Goal: Task Accomplishment & Management: Manage account settings

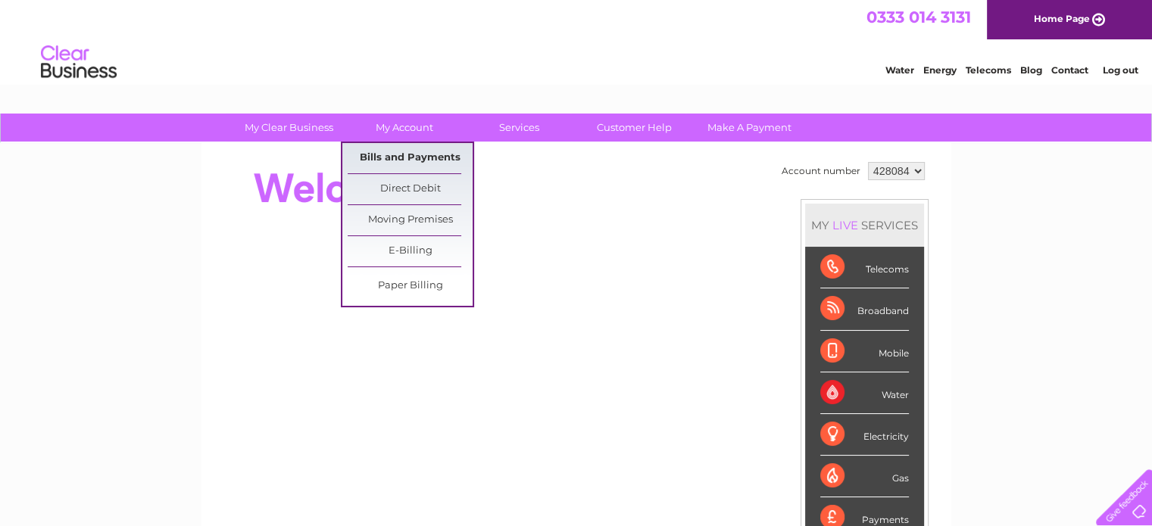
click at [417, 156] on link "Bills and Payments" at bounding box center [410, 158] width 125 height 30
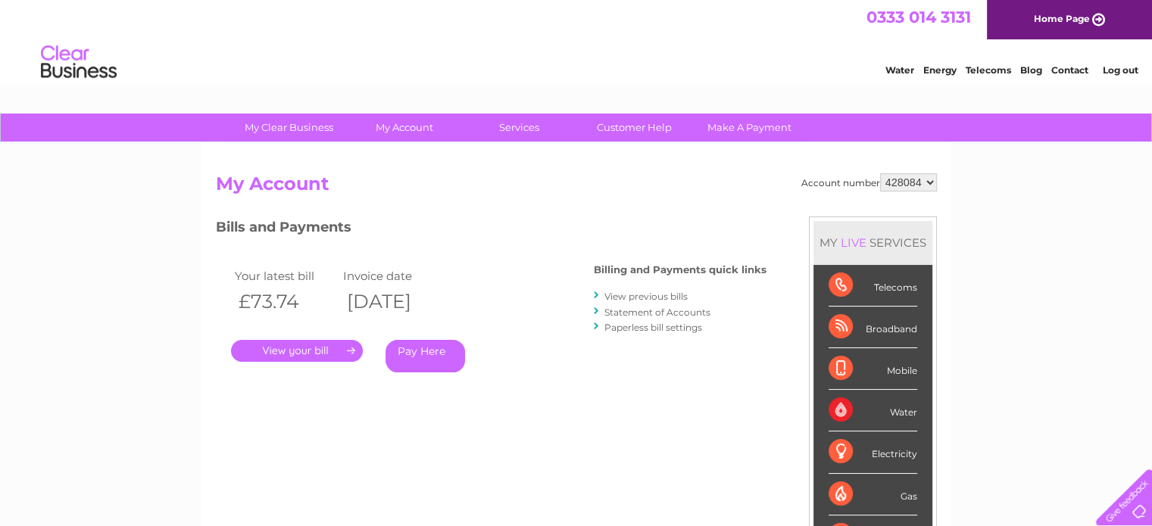
click at [1129, 78] on li "Log out" at bounding box center [1120, 70] width 45 height 19
click at [1111, 72] on link "Log out" at bounding box center [1120, 69] width 36 height 11
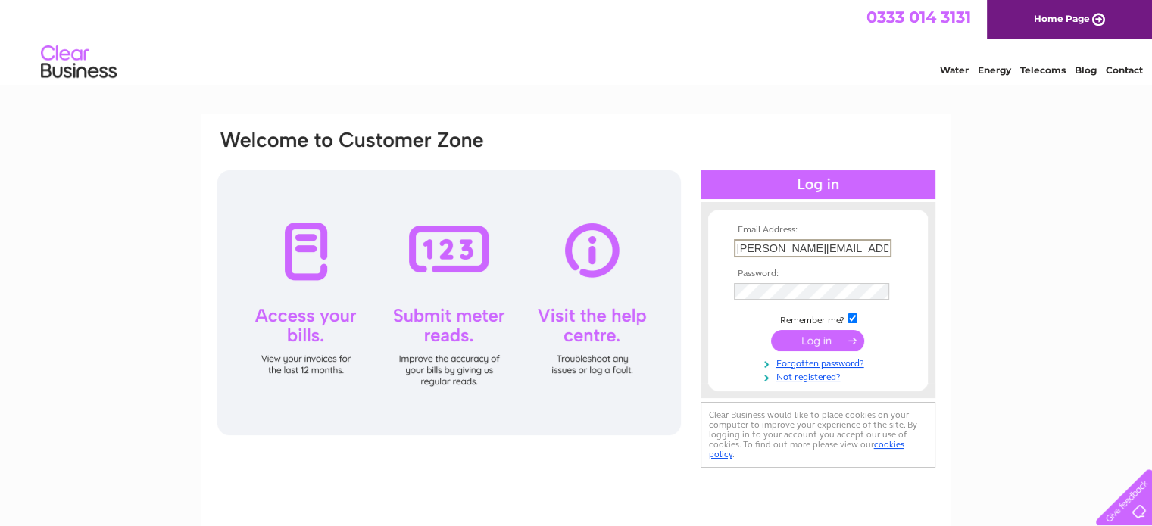
click at [858, 246] on input "[PERSON_NAME][EMAIL_ADDRESS][PERSON_NAME][DOMAIN_NAME]" at bounding box center [813, 248] width 158 height 18
type input "[EMAIL_ADDRESS][DOMAIN_NAME]"
click at [821, 342] on input "submit" at bounding box center [817, 339] width 93 height 21
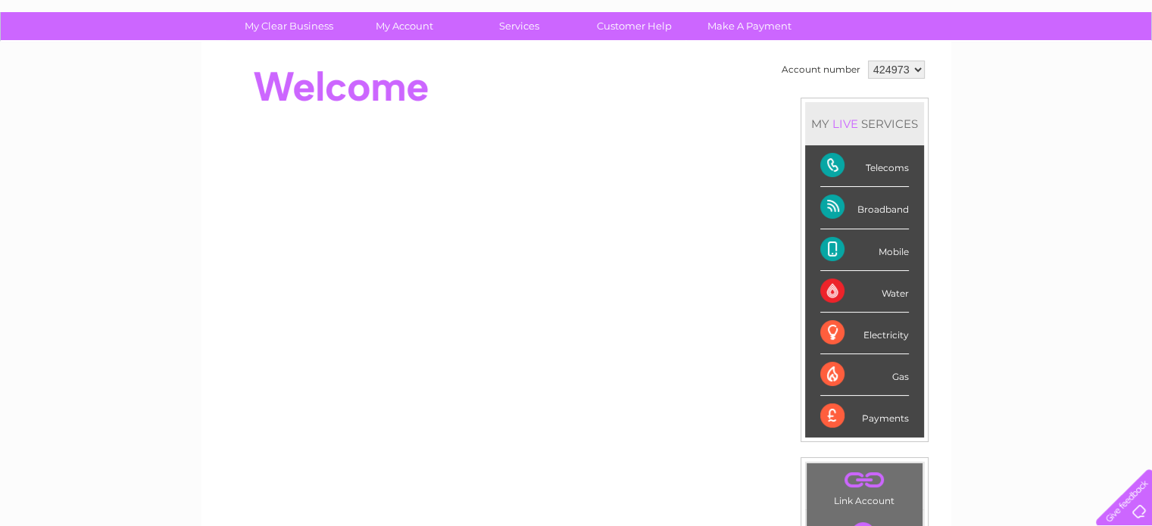
scroll to position [99, 0]
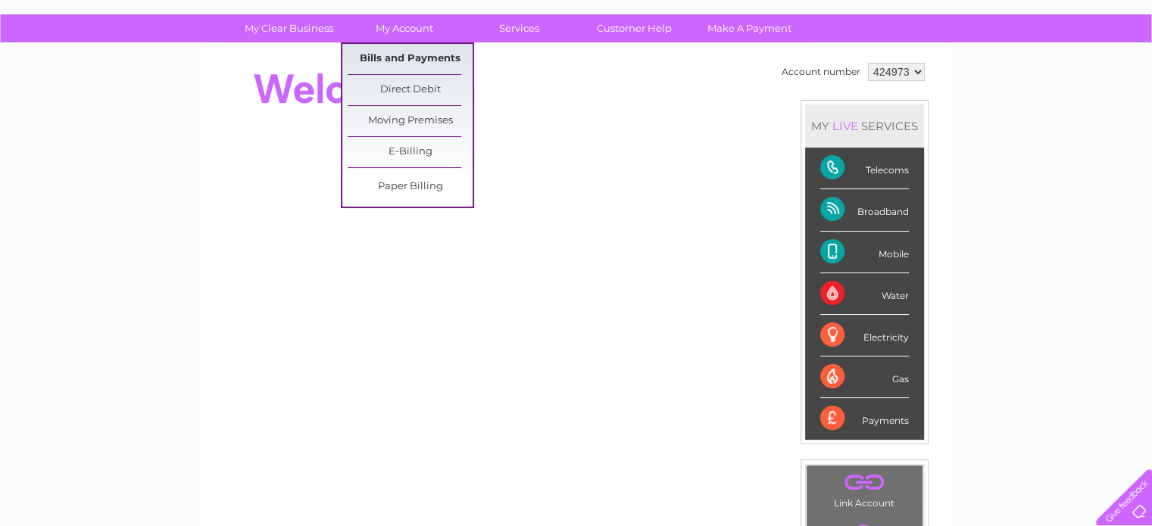
click at [409, 59] on link "Bills and Payments" at bounding box center [410, 59] width 125 height 30
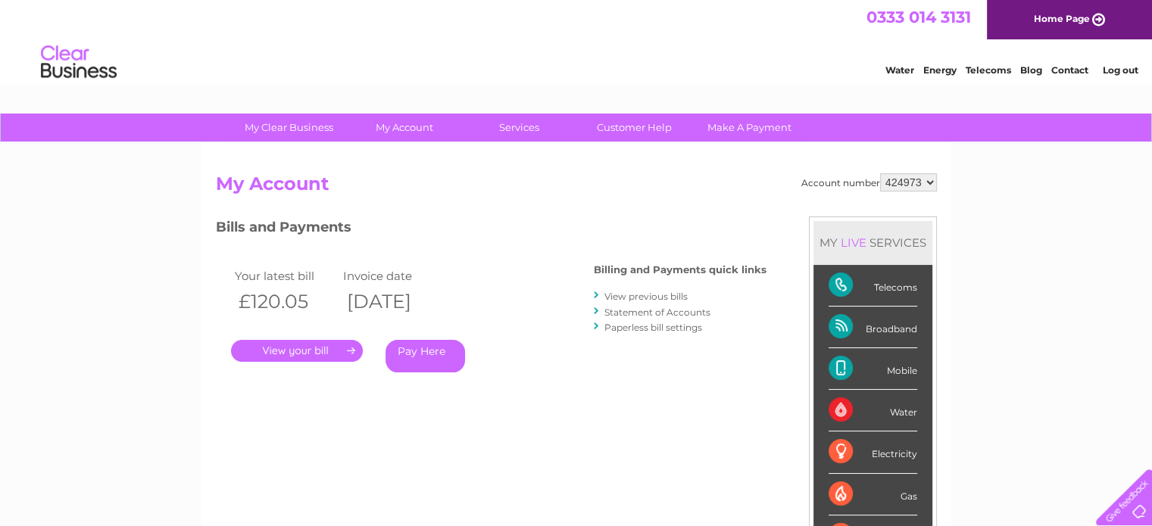
click at [548, 86] on div "Water Energy Telecoms Blog Contact Log out" at bounding box center [576, 63] width 1152 height 49
